Goal: Task Accomplishment & Management: Complete application form

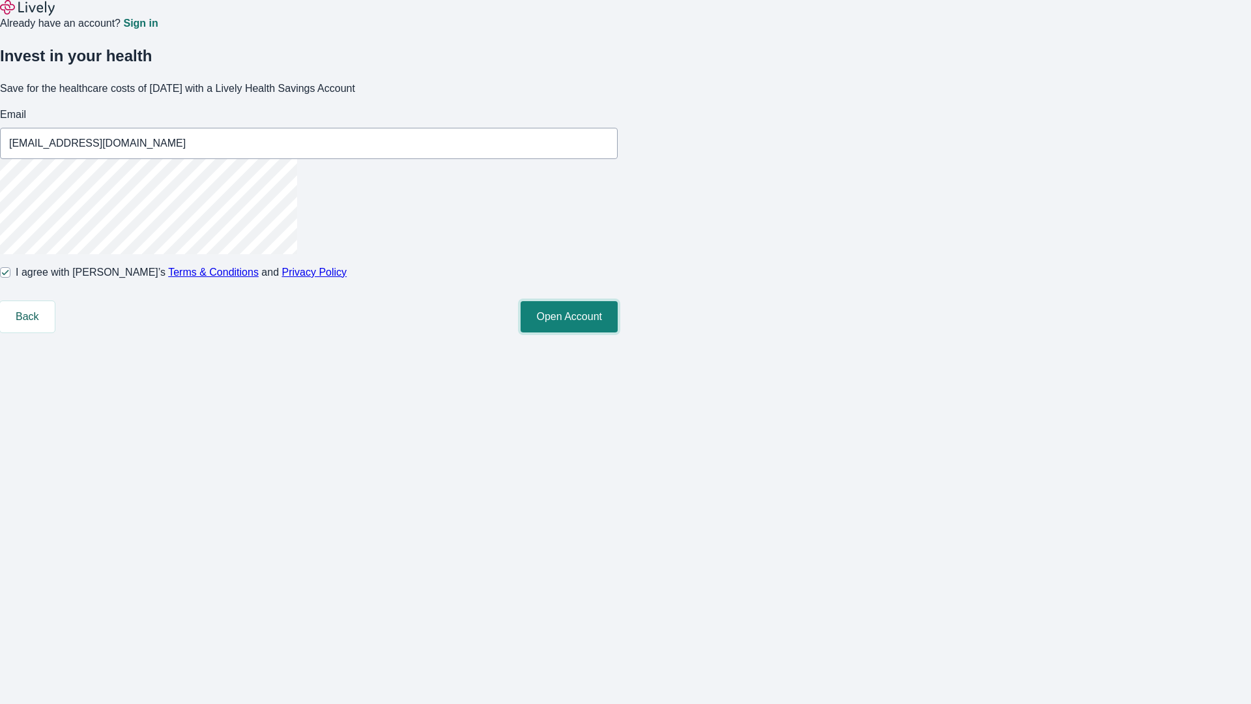
click at [618, 332] on button "Open Account" at bounding box center [569, 316] width 97 height 31
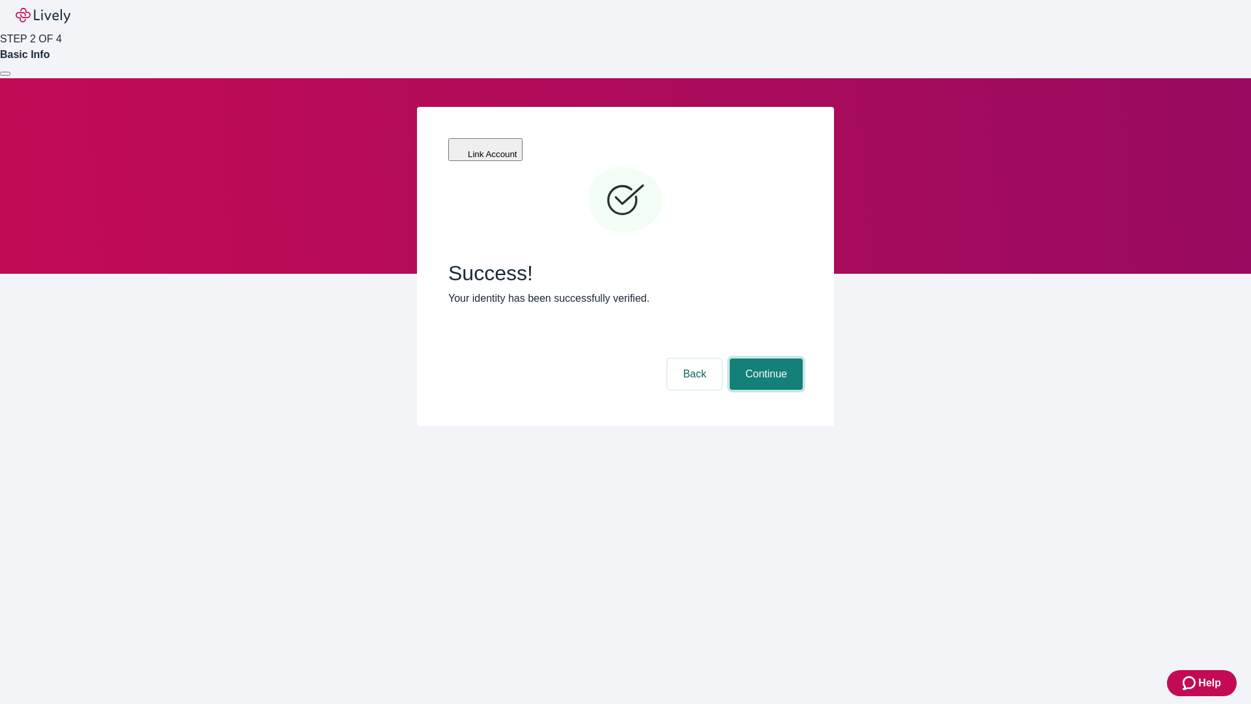
click at [765, 358] on button "Continue" at bounding box center [766, 373] width 73 height 31
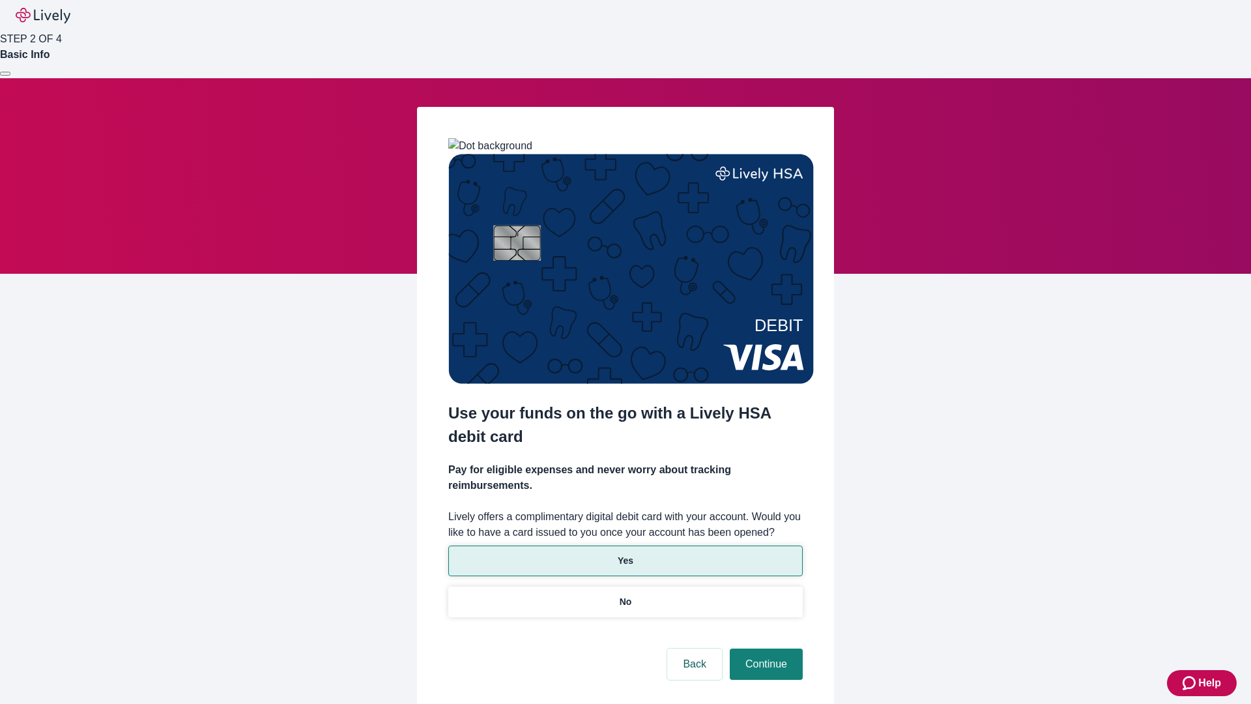
click at [625, 554] on p "Yes" at bounding box center [626, 561] width 16 height 14
click at [765, 649] on button "Continue" at bounding box center [766, 664] width 73 height 31
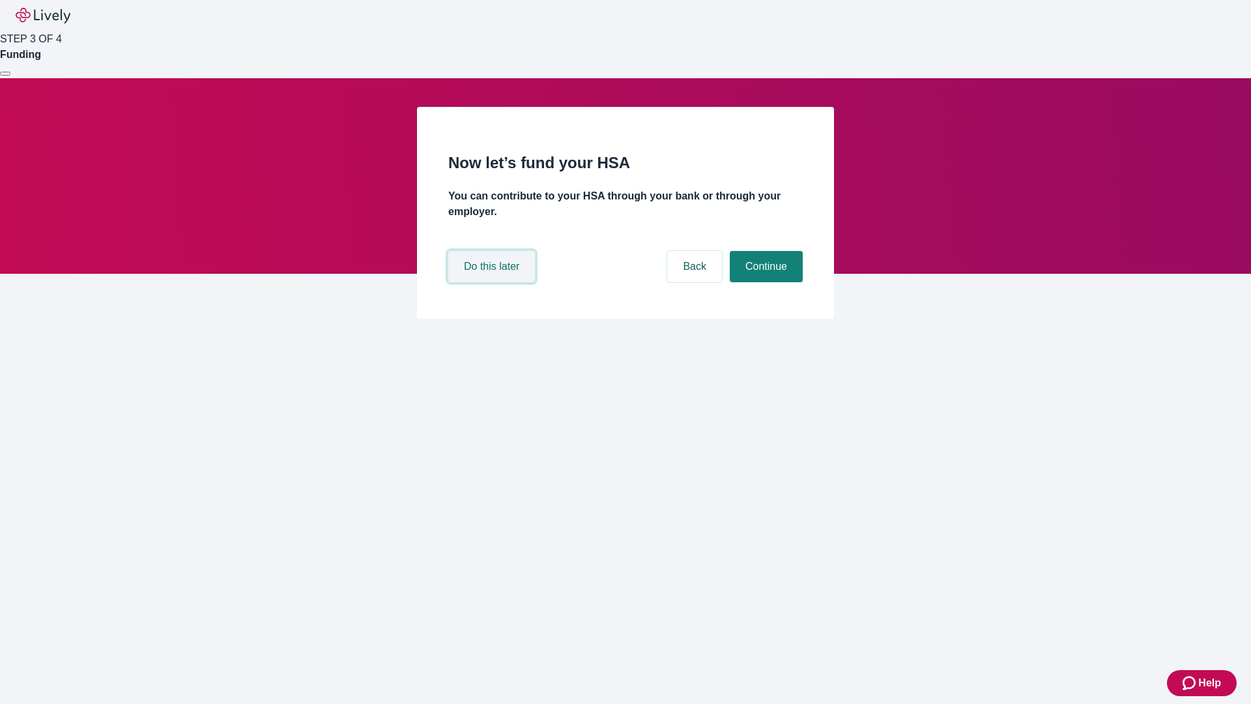
click at [493, 282] on button "Do this later" at bounding box center [491, 266] width 87 height 31
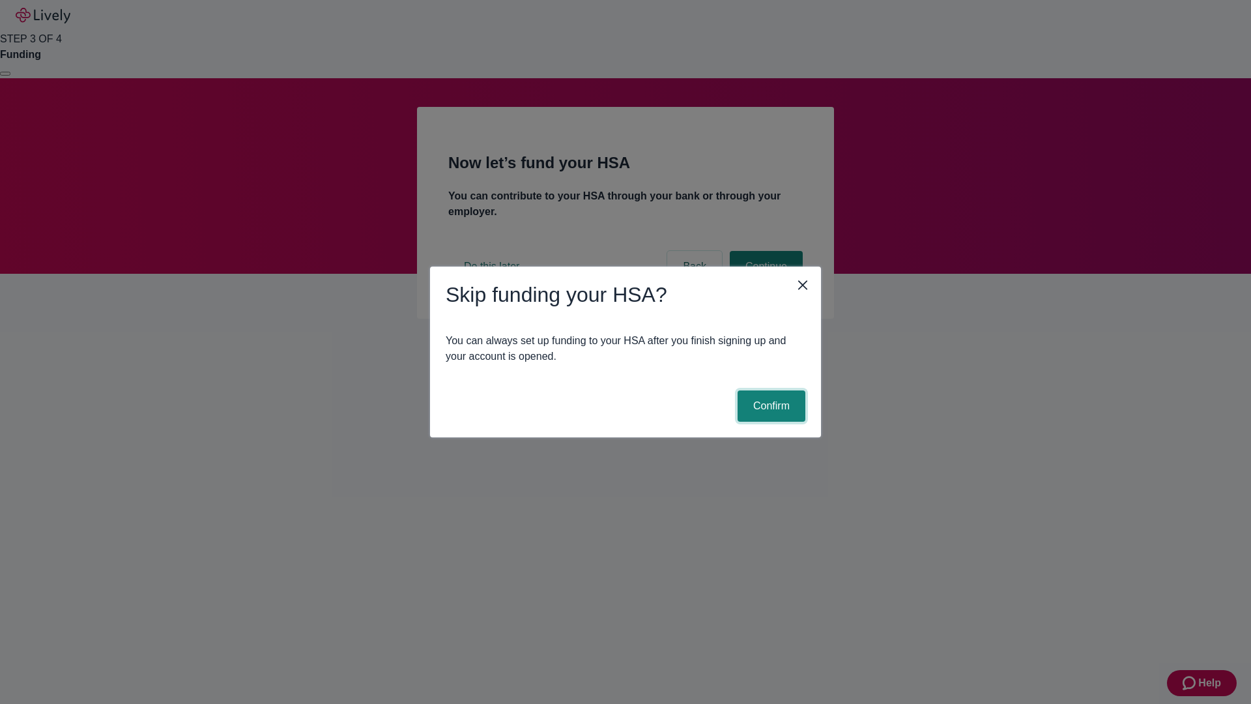
click at [770, 406] on button "Confirm" at bounding box center [772, 405] width 68 height 31
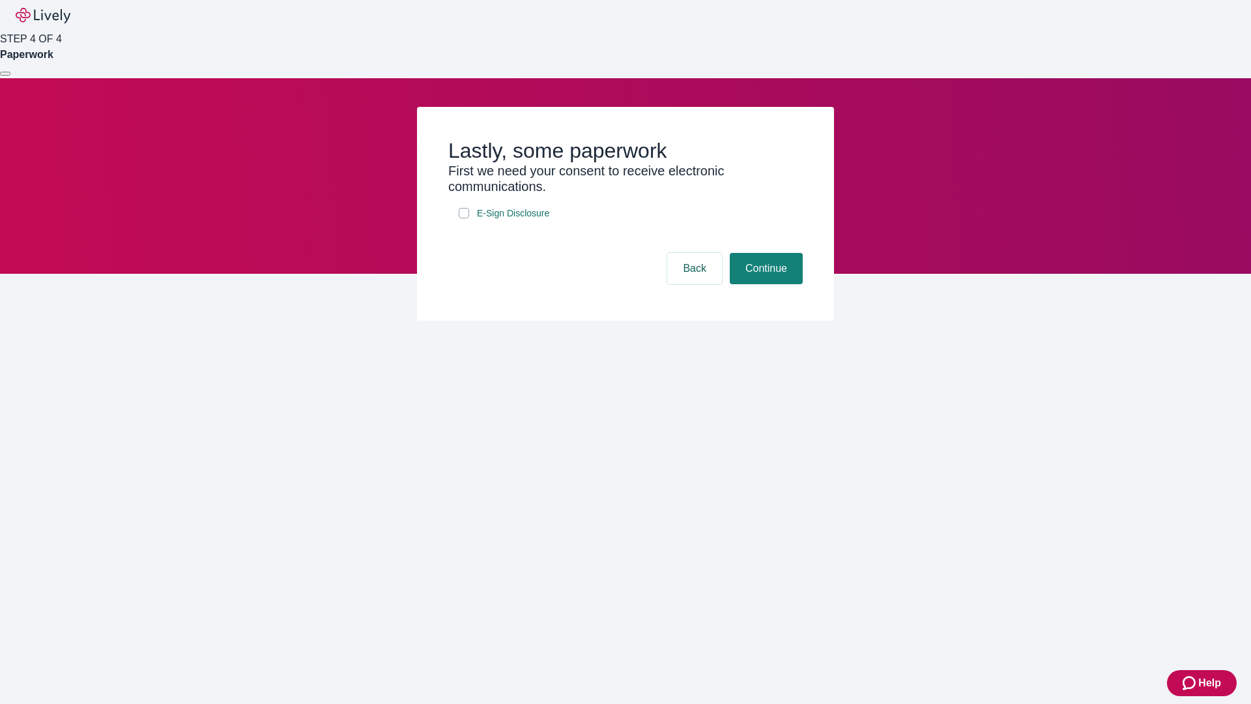
click at [464, 218] on input "E-Sign Disclosure" at bounding box center [464, 213] width 10 height 10
checkbox input "true"
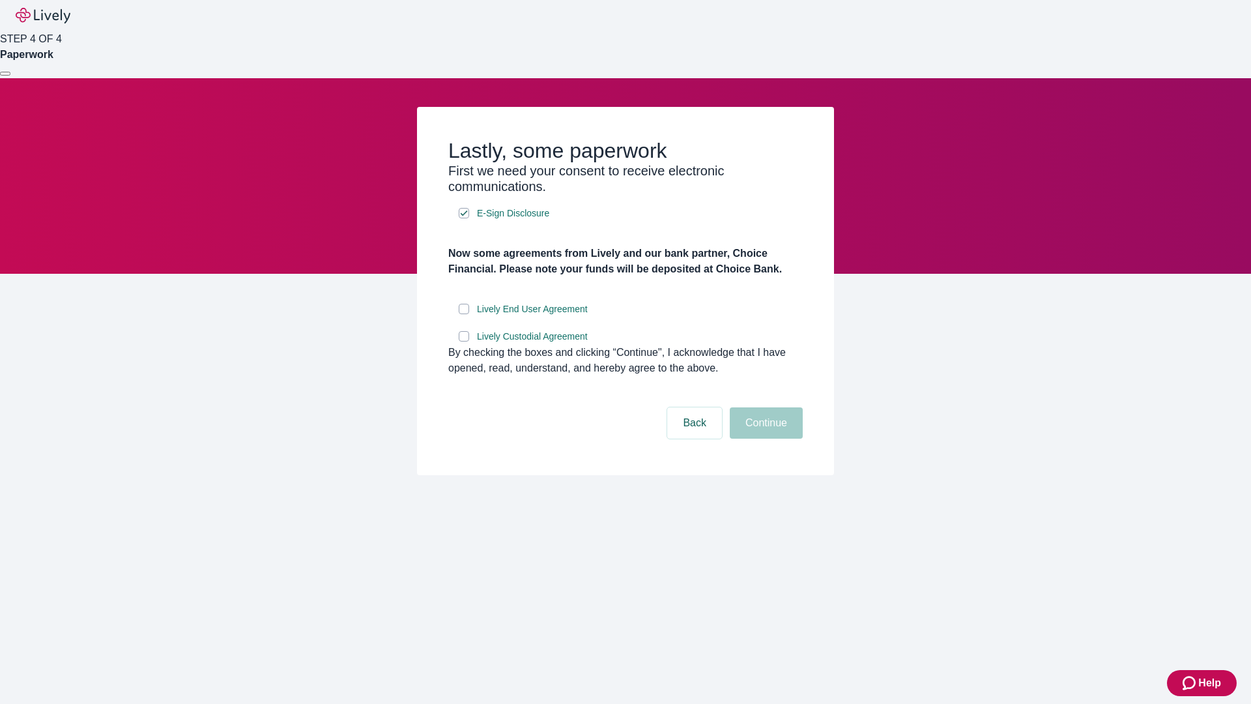
click at [464, 314] on input "Lively End User Agreement" at bounding box center [464, 309] width 10 height 10
checkbox input "true"
click at [464, 342] on input "Lively Custodial Agreement" at bounding box center [464, 336] width 10 height 10
checkbox input "true"
click at [765, 439] on button "Continue" at bounding box center [766, 422] width 73 height 31
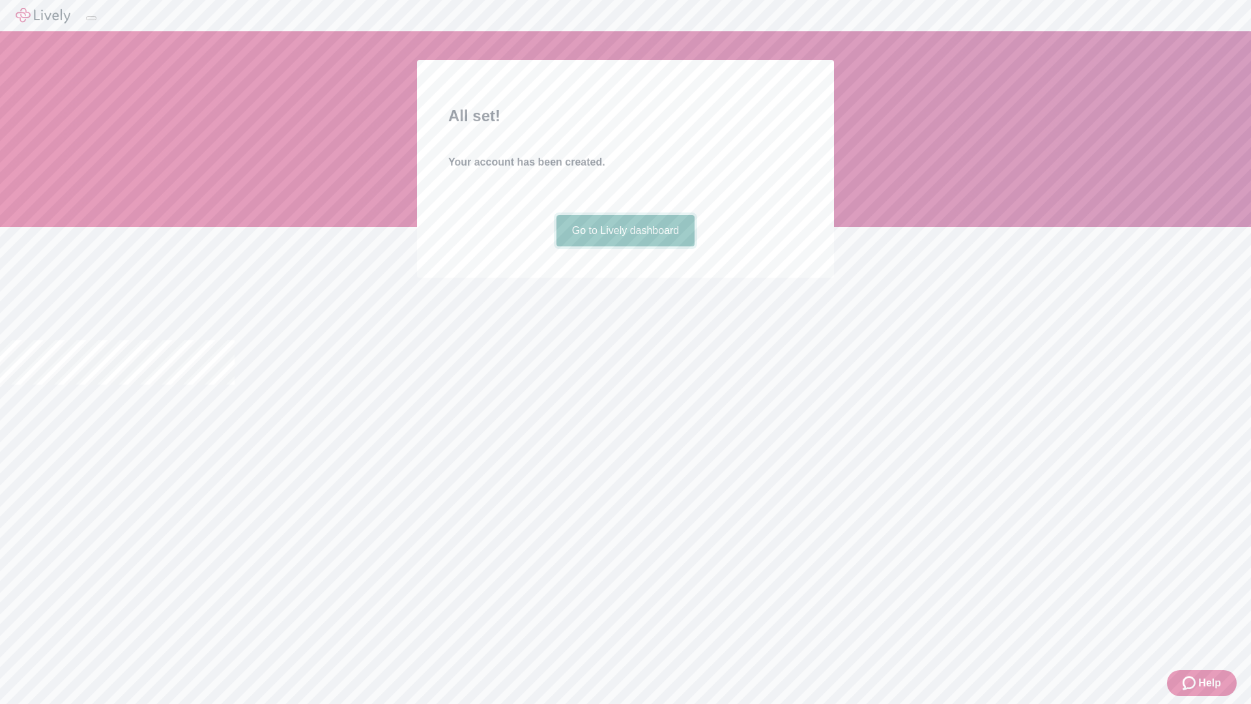
click at [625, 246] on link "Go to Lively dashboard" at bounding box center [626, 230] width 139 height 31
